Goal: Transaction & Acquisition: Purchase product/service

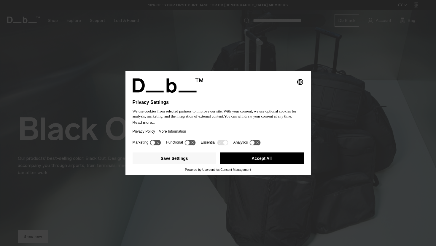
click at [250, 158] on button "Accept All" at bounding box center [262, 159] width 84 height 12
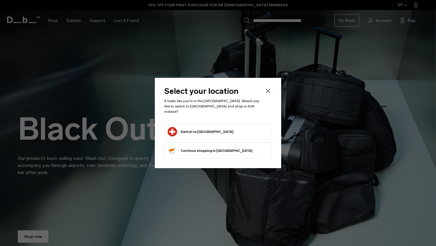
click at [206, 127] on button "Switch to Switzerland" at bounding box center [201, 131] width 66 height 9
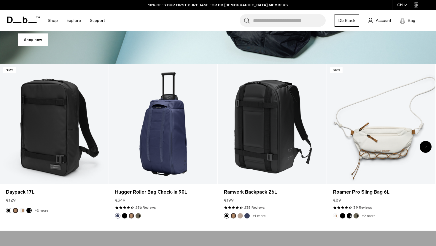
scroll to position [206, 0]
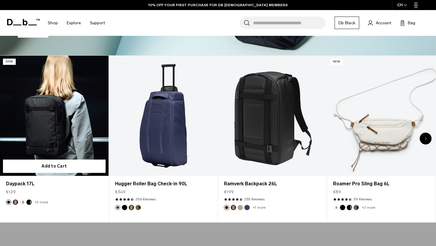
click at [58, 119] on link "Daypack 17L" at bounding box center [54, 116] width 109 height 120
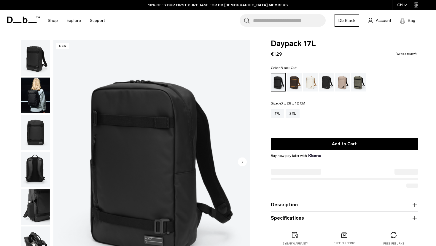
click at [30, 91] on img "button" at bounding box center [35, 96] width 29 height 36
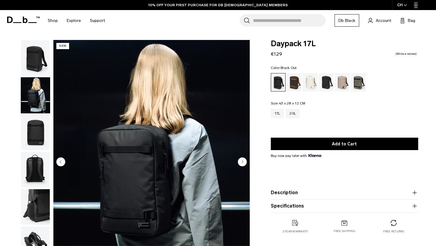
click at [41, 135] on img "button" at bounding box center [35, 133] width 29 height 36
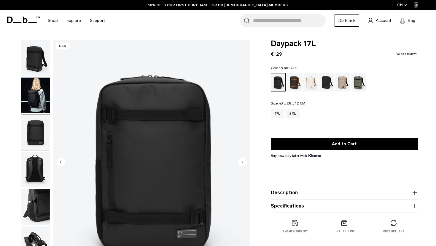
click at [41, 162] on img "button" at bounding box center [35, 170] width 29 height 36
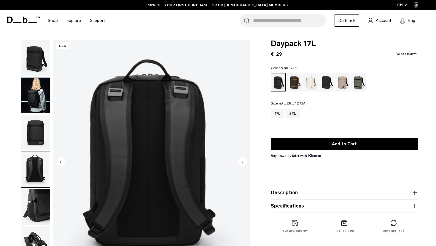
click at [42, 206] on img "button" at bounding box center [35, 208] width 29 height 36
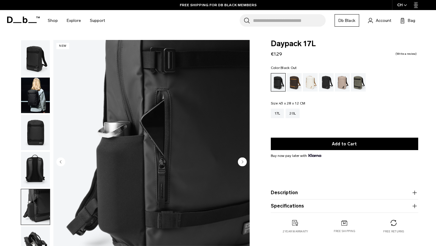
click at [42, 177] on img "button" at bounding box center [35, 170] width 29 height 36
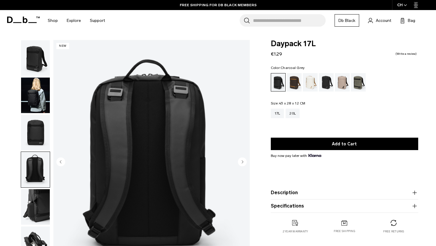
click at [326, 83] on div "Charcoal Grey" at bounding box center [326, 82] width 15 height 18
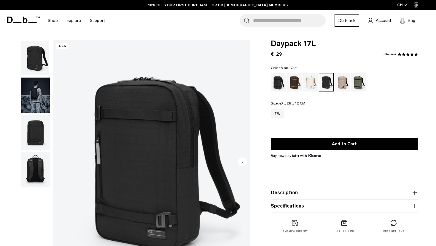
click at [280, 82] on div "Black Out" at bounding box center [278, 82] width 15 height 18
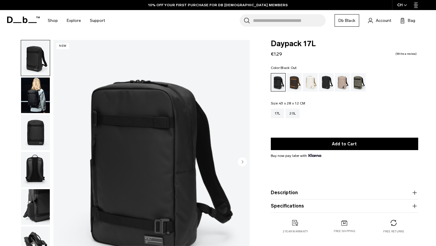
click at [34, 94] on img "button" at bounding box center [35, 96] width 29 height 36
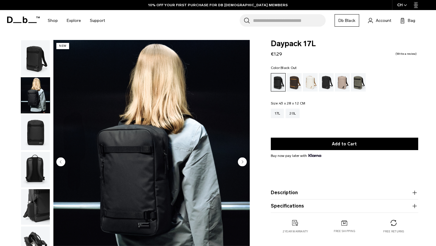
click at [39, 58] on img "button" at bounding box center [35, 58] width 29 height 36
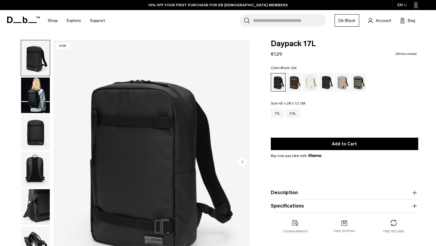
click at [37, 96] on img "button" at bounding box center [35, 96] width 29 height 36
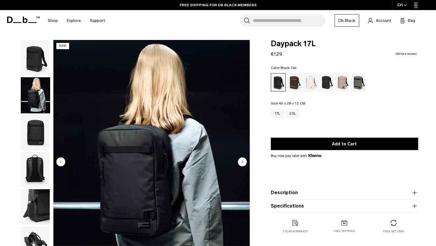
click at [36, 135] on img "button" at bounding box center [35, 133] width 29 height 36
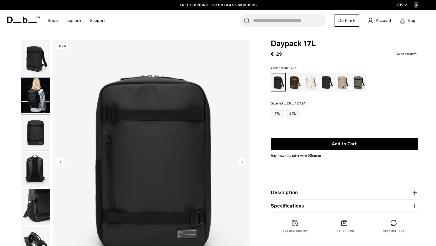
click at [40, 168] on img "button" at bounding box center [35, 170] width 29 height 36
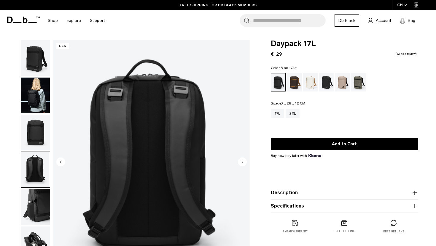
click at [38, 197] on img "button" at bounding box center [35, 208] width 29 height 36
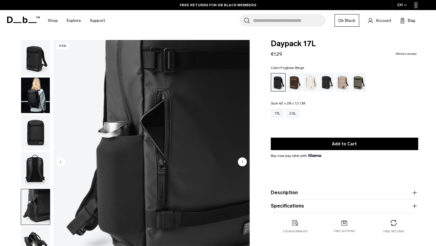
click at [344, 84] on div "Fogbow Beige" at bounding box center [342, 82] width 15 height 18
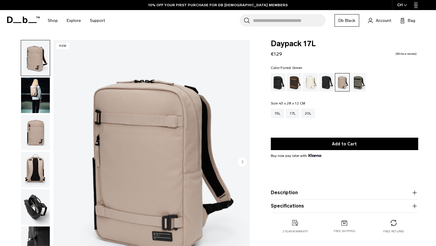
click at [359, 86] on div "Forest Green" at bounding box center [358, 82] width 15 height 18
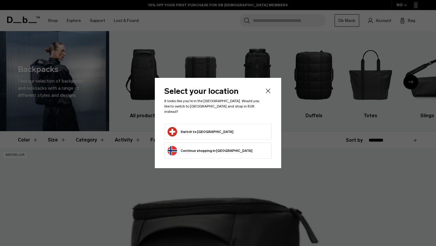
click at [270, 92] on icon "Close" at bounding box center [268, 91] width 4 height 4
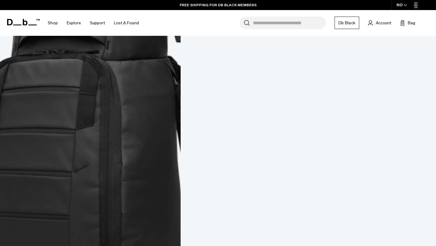
scroll to position [745, 0]
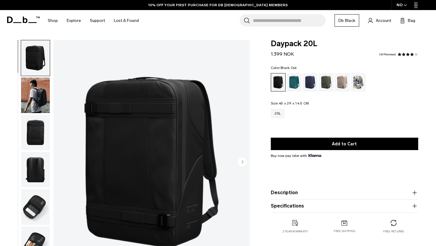
click at [44, 104] on img "button" at bounding box center [35, 96] width 29 height 36
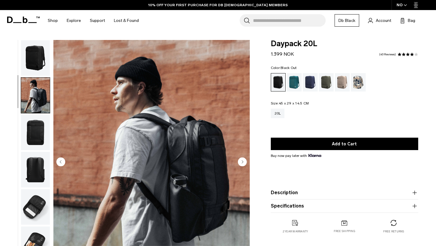
scroll to position [15, 0]
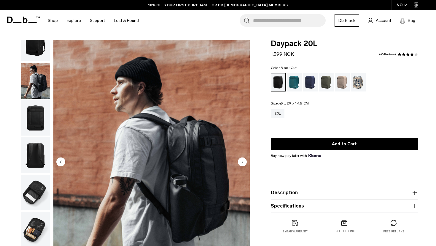
click at [38, 123] on img "button" at bounding box center [35, 119] width 29 height 36
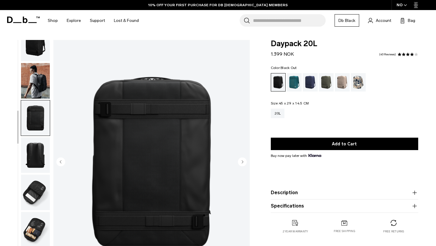
click at [34, 145] on img "button" at bounding box center [35, 156] width 29 height 36
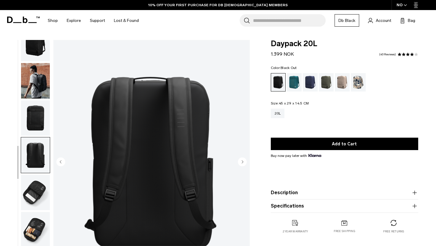
click at [37, 184] on img "button" at bounding box center [35, 193] width 29 height 36
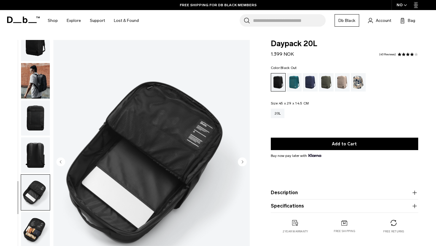
click at [39, 215] on img "button" at bounding box center [35, 230] width 29 height 36
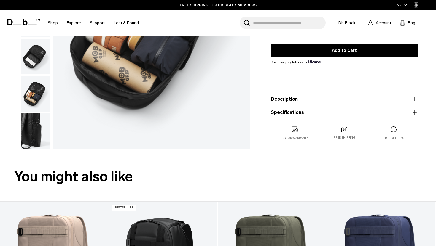
scroll to position [136, 0]
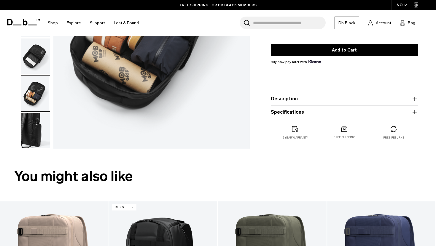
click at [40, 136] on img "button" at bounding box center [35, 131] width 29 height 36
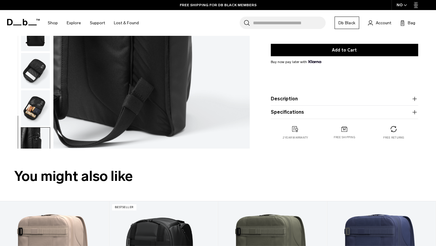
scroll to position [0, 0]
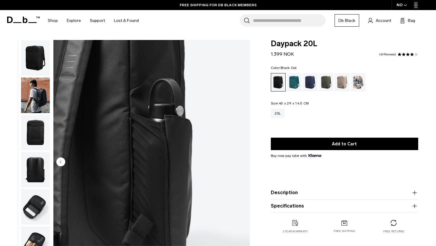
click at [40, 58] on img "button" at bounding box center [35, 58] width 29 height 36
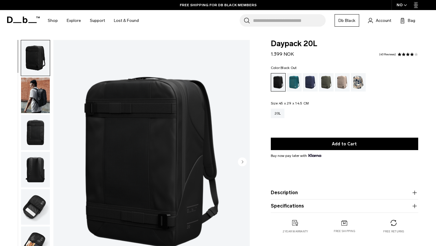
click at [41, 99] on img "button" at bounding box center [35, 96] width 29 height 36
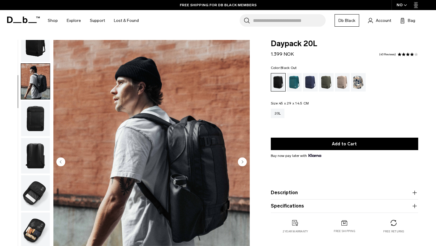
scroll to position [15, 0]
click at [42, 49] on img "button" at bounding box center [35, 44] width 29 height 36
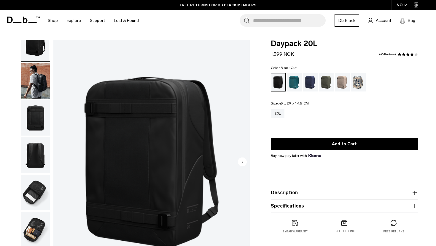
scroll to position [0, 0]
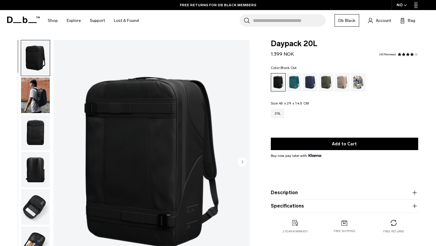
click at [42, 101] on img "button" at bounding box center [35, 96] width 29 height 36
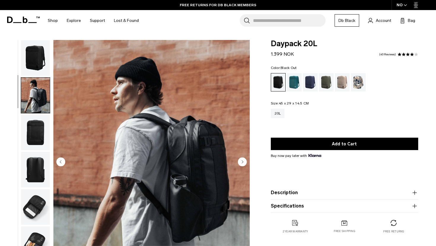
scroll to position [15, 0]
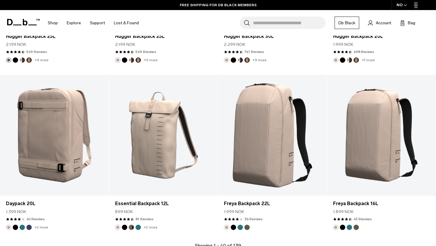
scroll to position [1580, 0]
click at [404, 3] on span "button" at bounding box center [405, 5] width 3 height 4
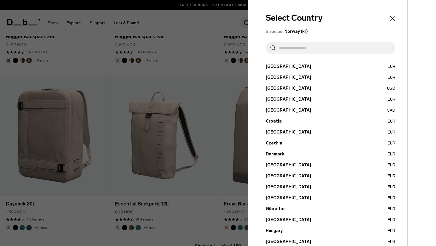
click at [320, 48] on input "text" at bounding box center [333, 48] width 115 height 12
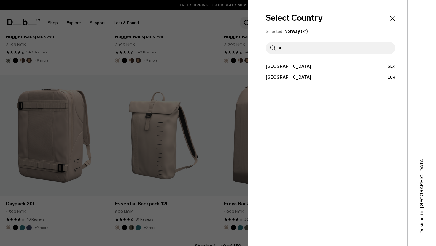
type input "**"
click at [288, 75] on button "Switzerland EUR" at bounding box center [331, 77] width 130 height 6
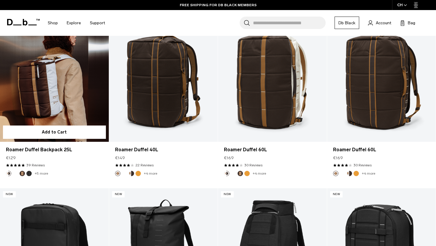
scroll to position [458, 0]
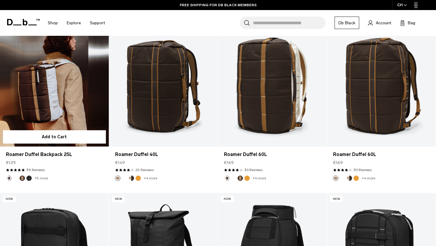
click at [44, 92] on link "Roamer Duffel Backpack 25L" at bounding box center [54, 86] width 109 height 121
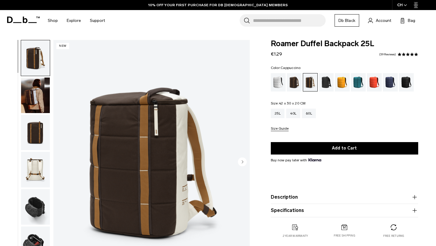
scroll to position [28, 0]
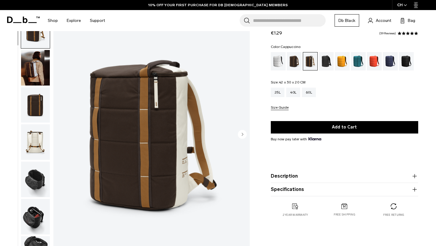
click at [34, 74] on img "button" at bounding box center [35, 68] width 29 height 36
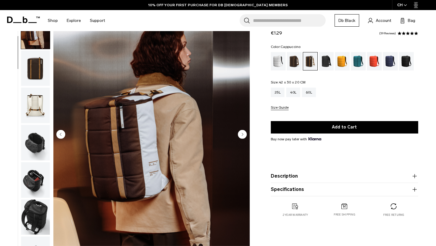
scroll to position [37, 0]
click at [42, 70] on img "button" at bounding box center [35, 68] width 29 height 36
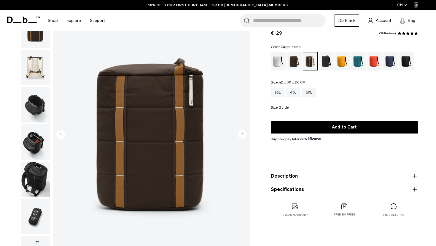
scroll to position [0, 0]
click at [41, 98] on img "button" at bounding box center [35, 105] width 29 height 36
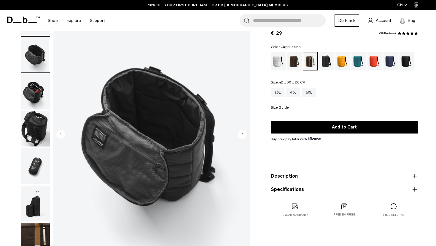
scroll to position [127, 0]
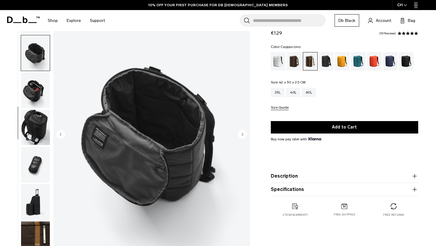
click at [38, 92] on img "button" at bounding box center [35, 91] width 29 height 36
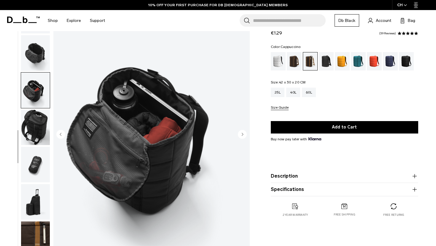
click at [37, 119] on img "button" at bounding box center [35, 128] width 29 height 36
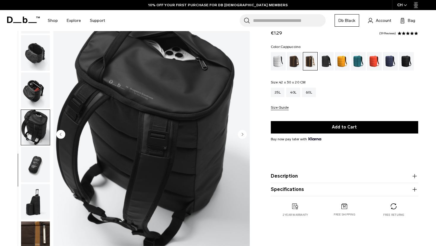
click at [38, 165] on img "button" at bounding box center [35, 165] width 29 height 36
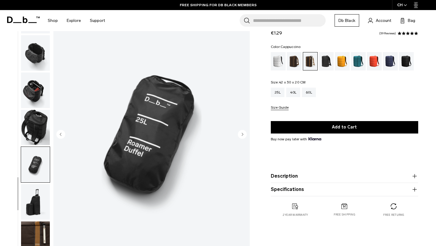
click at [40, 203] on img "button" at bounding box center [35, 203] width 29 height 36
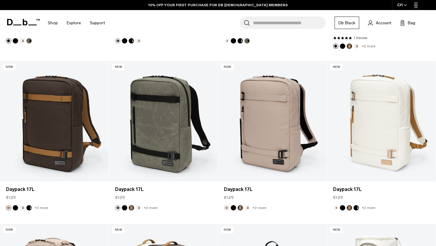
scroll to position [1092, 0]
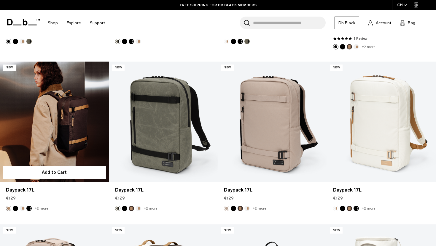
click at [53, 117] on link "Daypack 17L" at bounding box center [54, 122] width 109 height 121
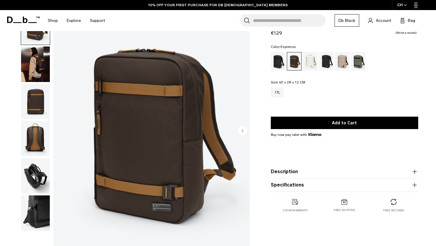
scroll to position [43, 0]
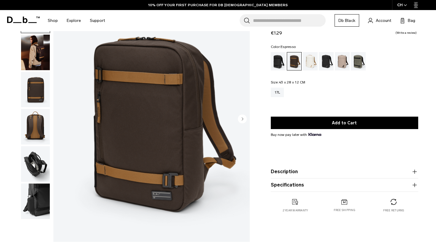
click at [34, 90] on img "button" at bounding box center [35, 90] width 29 height 36
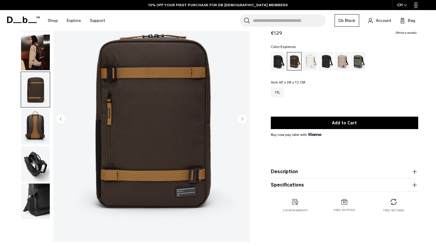
scroll to position [0, 0]
click at [36, 131] on img "button" at bounding box center [35, 127] width 29 height 36
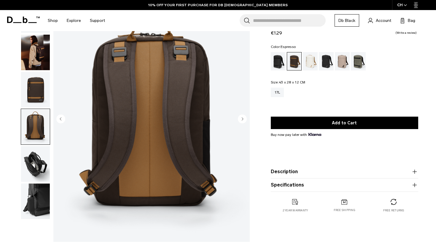
click at [39, 169] on img "button" at bounding box center [35, 165] width 29 height 36
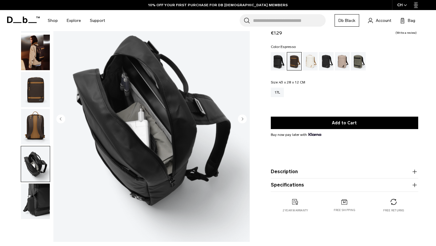
click at [35, 192] on img "button" at bounding box center [35, 202] width 29 height 36
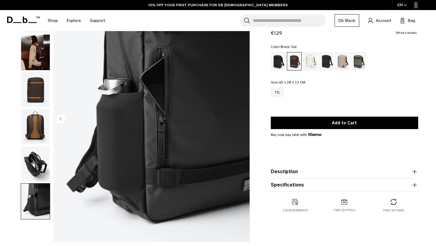
click at [279, 61] on div "Black Out" at bounding box center [278, 61] width 15 height 18
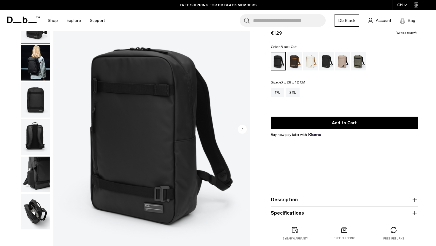
scroll to position [48, 0]
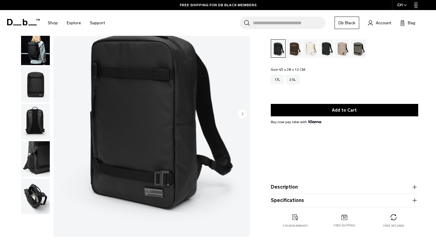
click at [239, 115] on circle "Next slide" at bounding box center [242, 113] width 9 height 9
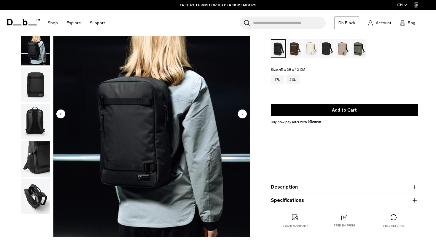
click at [239, 115] on circle "Next slide" at bounding box center [242, 113] width 9 height 9
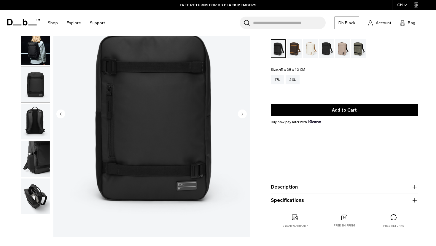
click at [239, 115] on circle "Next slide" at bounding box center [242, 113] width 9 height 9
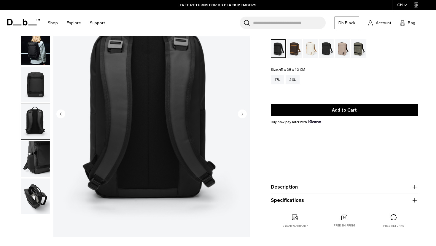
click at [239, 115] on circle "Next slide" at bounding box center [242, 113] width 9 height 9
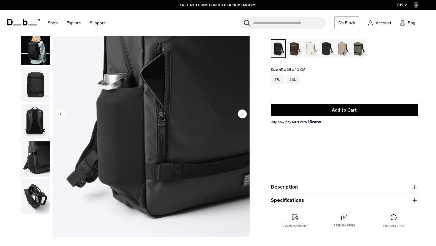
scroll to position [0, 0]
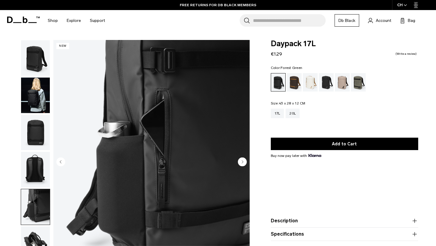
click at [357, 86] on div "Forest Green" at bounding box center [358, 82] width 15 height 18
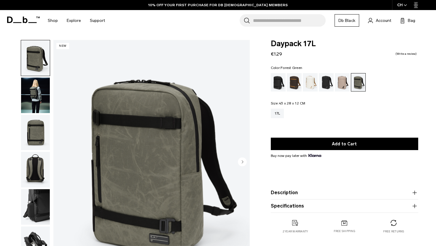
click at [288, 46] on span "Daypack 17L" at bounding box center [344, 44] width 147 height 8
copy span "Daypack"
click at [258, 18] on input "Search for Bags, Luggage..." at bounding box center [289, 20] width 73 height 12
paste input "*******"
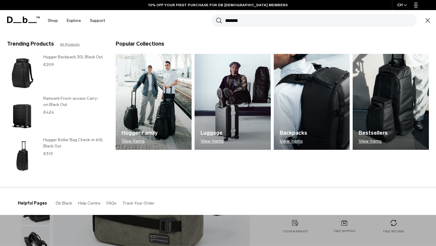
type input "*******"
click at [216, 17] on button "Search" at bounding box center [219, 20] width 6 height 7
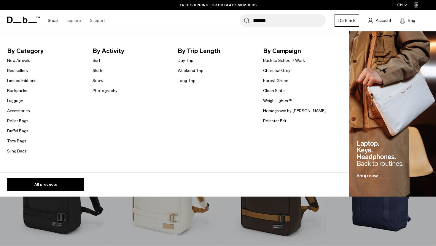
click at [52, 18] on link "Shop" at bounding box center [53, 20] width 10 height 21
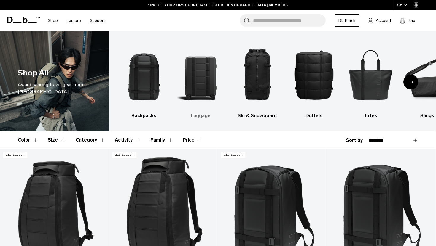
click at [203, 74] on img "2 / 10" at bounding box center [200, 74] width 46 height 69
click at [411, 81] on icon "Next slide" at bounding box center [410, 82] width 5 height 3
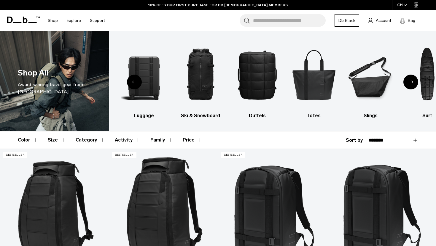
click at [411, 81] on icon "Next slide" at bounding box center [410, 82] width 5 height 3
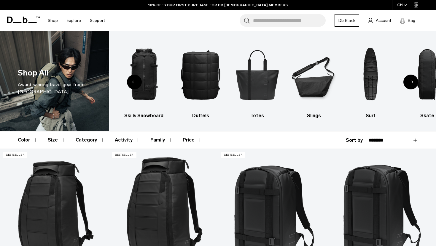
click at [411, 81] on icon "Next slide" at bounding box center [410, 82] width 5 height 3
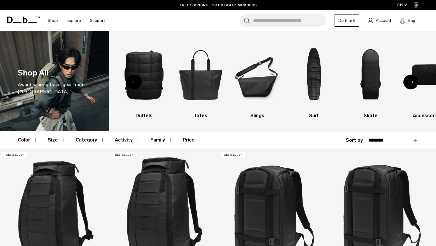
click at [411, 81] on icon "Next slide" at bounding box center [410, 82] width 5 height 3
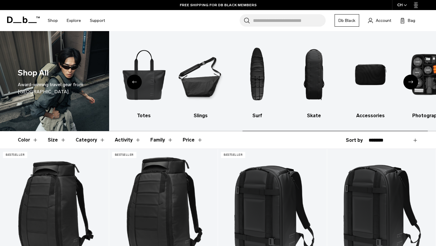
click at [411, 81] on icon "Next slide" at bounding box center [410, 82] width 5 height 3
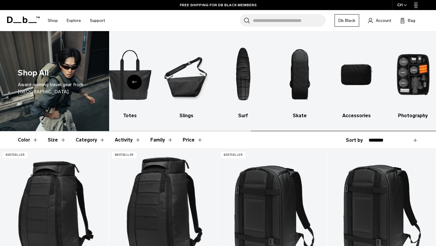
click at [411, 81] on img "10 / 10" at bounding box center [413, 74] width 46 height 69
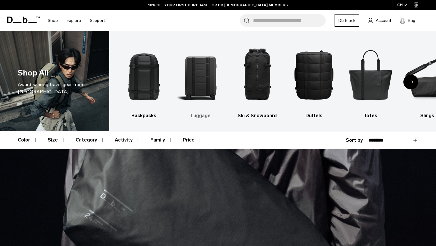
click at [197, 117] on h3 "Luggage" at bounding box center [200, 115] width 46 height 7
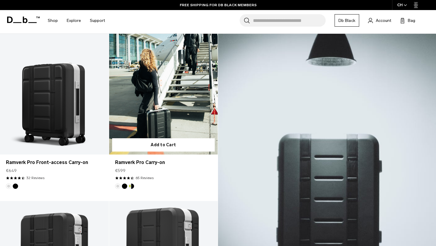
scroll to position [111, 0]
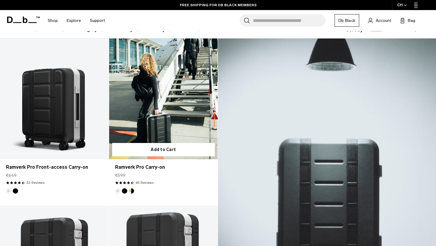
click at [174, 97] on link "Ramverk Pro Carry-on" at bounding box center [163, 99] width 109 height 121
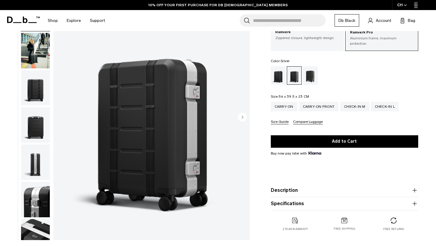
click at [41, 89] on img "button" at bounding box center [35, 88] width 29 height 36
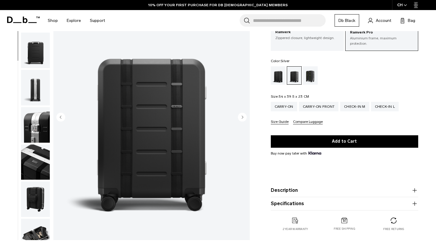
click at [41, 120] on img "button" at bounding box center [35, 125] width 29 height 36
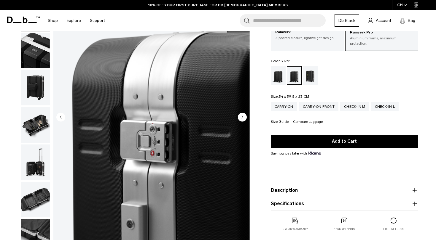
click at [37, 101] on img "button" at bounding box center [35, 88] width 29 height 36
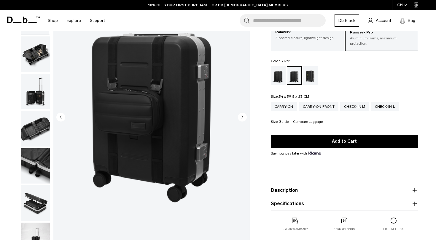
scroll to position [261, 0]
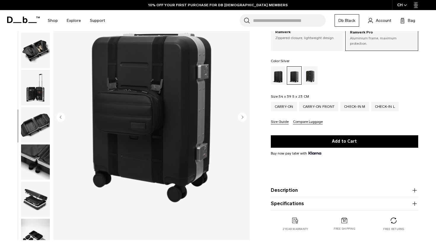
click at [38, 108] on img "button" at bounding box center [35, 125] width 29 height 36
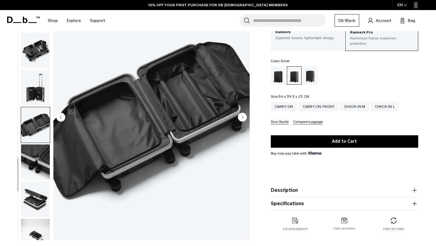
scroll to position [276, 0]
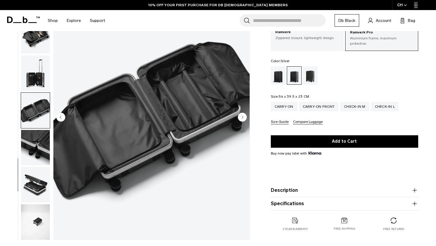
click at [38, 129] on ul at bounding box center [35, 117] width 29 height 245
click at [39, 139] on img "button" at bounding box center [35, 148] width 29 height 36
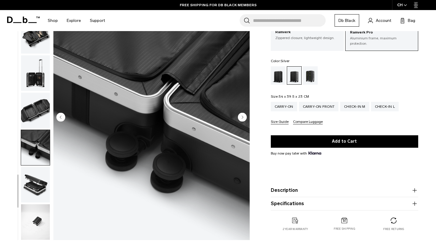
click at [38, 184] on img "button" at bounding box center [35, 185] width 29 height 36
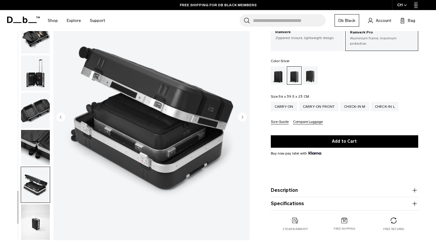
click at [39, 212] on img "button" at bounding box center [35, 223] width 29 height 36
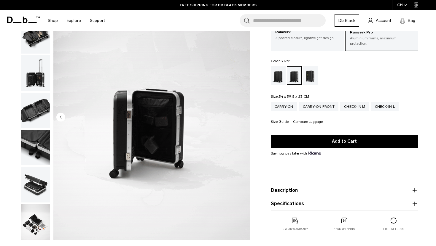
scroll to position [0, 0]
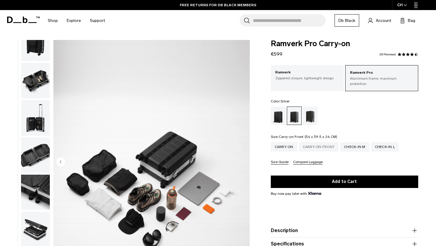
click at [322, 142] on div "Carry-on Front" at bounding box center [319, 146] width 40 height 9
